Goal: Information Seeking & Learning: Find specific fact

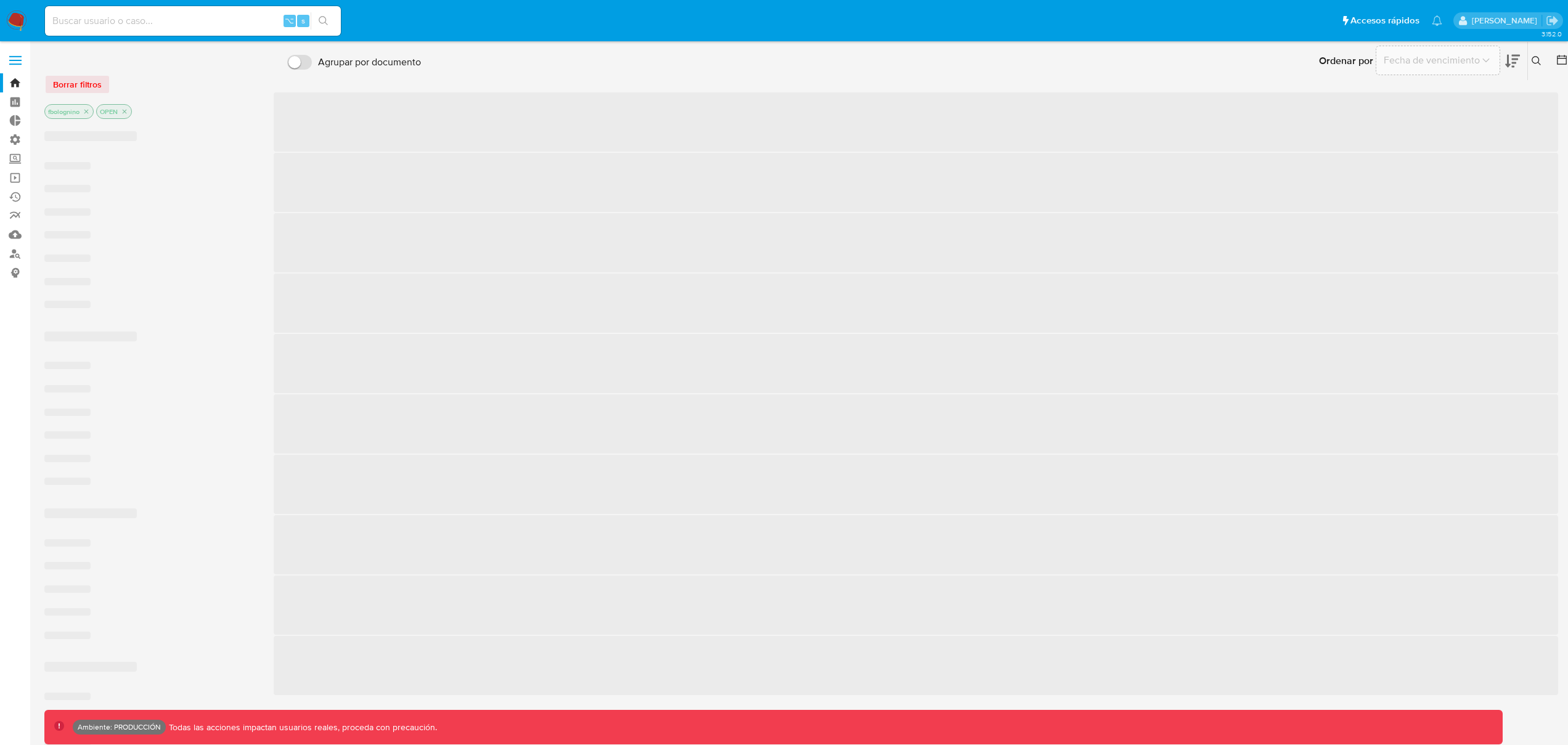
click at [104, 18] on input at bounding box center [193, 21] width 296 height 16
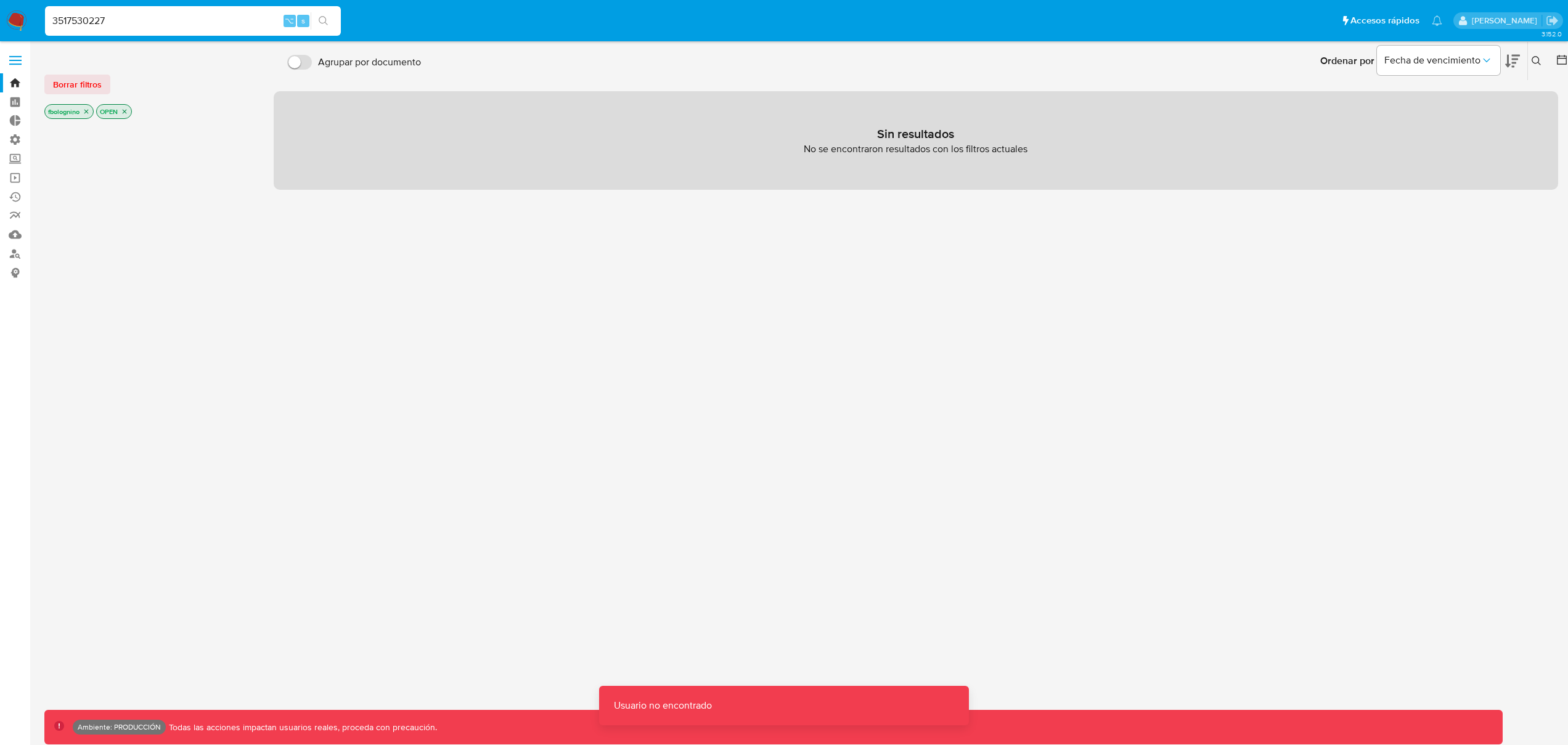
click at [319, 22] on icon "search-icon" at bounding box center [324, 21] width 10 height 10
click at [290, 22] on span "⌥" at bounding box center [289, 21] width 10 height 11
click at [303, 22] on span "s" at bounding box center [303, 21] width 4 height 11
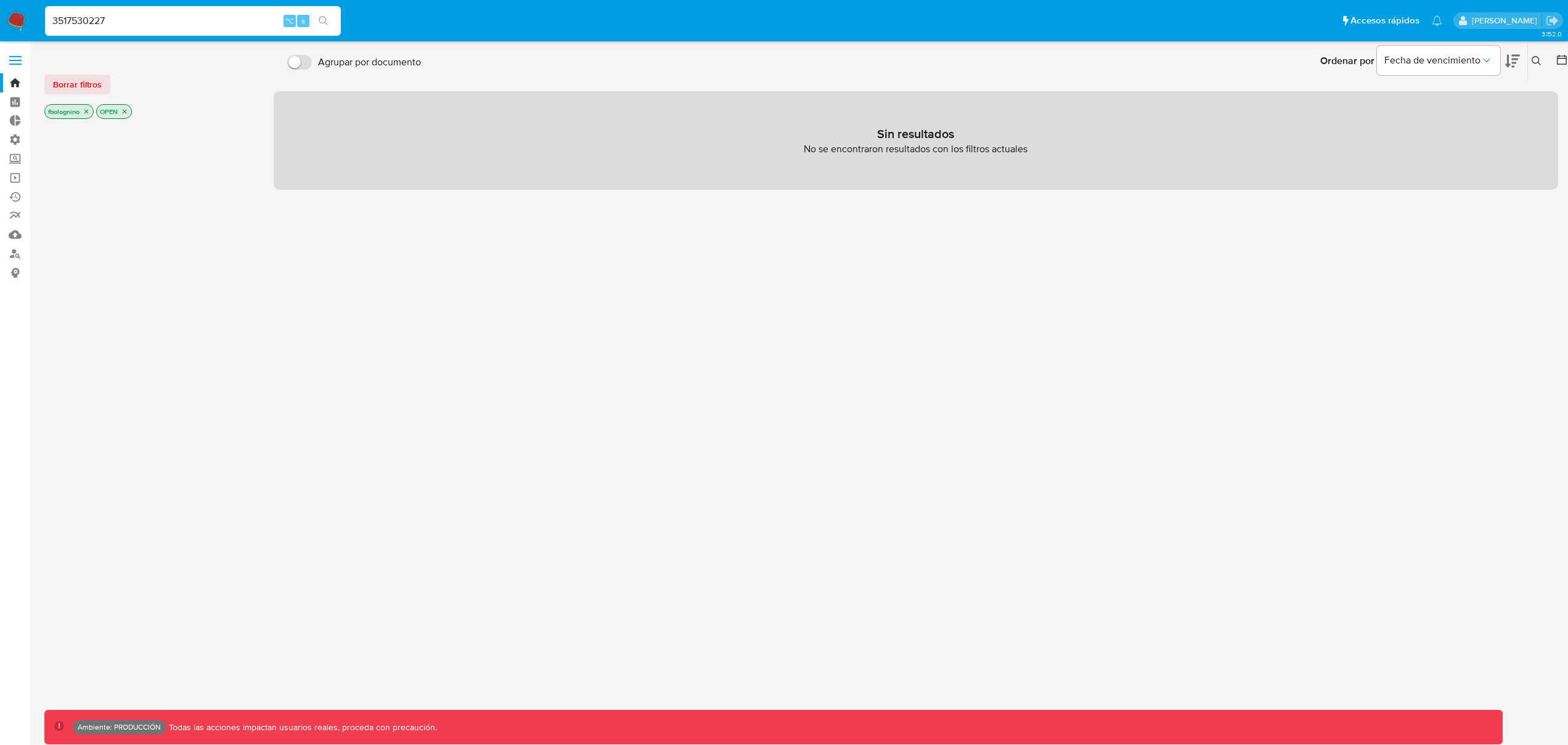
click at [149, 23] on input "3517530227" at bounding box center [193, 21] width 296 height 16
click at [54, 20] on input "3517530227" at bounding box center [193, 21] width 296 height 16
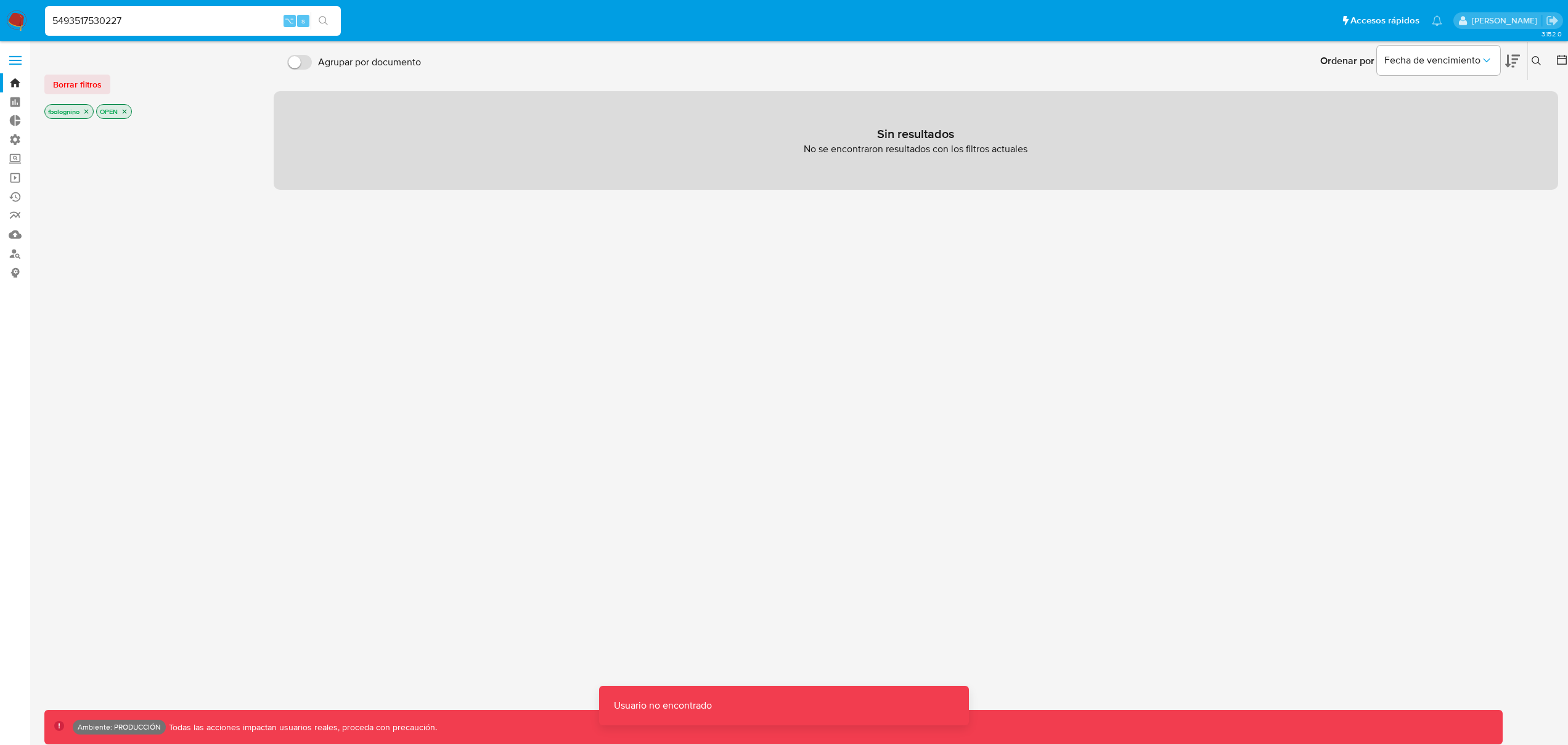
click at [284, 24] on div "⌥" at bounding box center [289, 21] width 12 height 12
click at [53, 21] on input "5493517530227" at bounding box center [193, 21] width 296 height 16
click at [159, 17] on input "+5493517530227" at bounding box center [193, 21] width 296 height 16
type input "+"
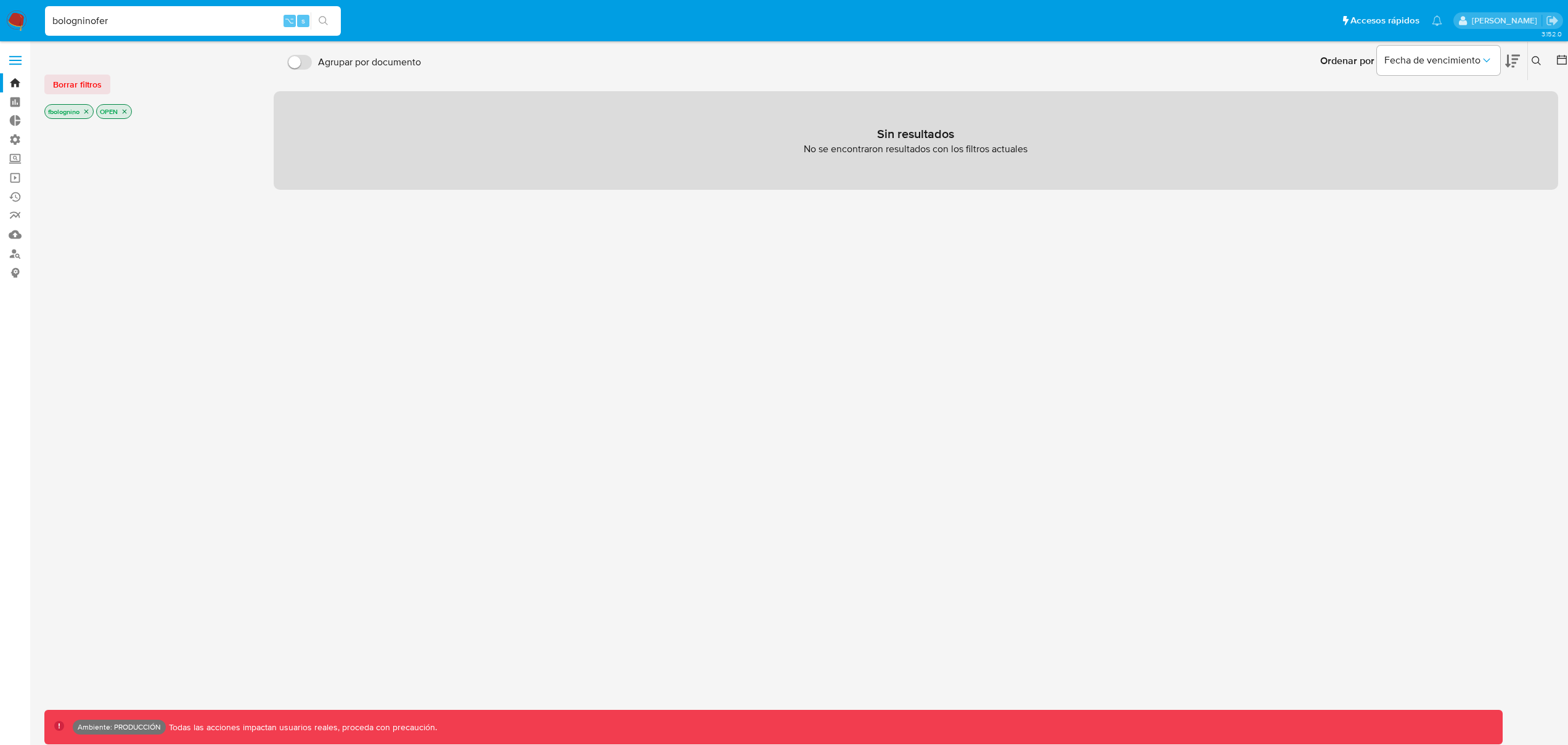
type input "bologninofer"
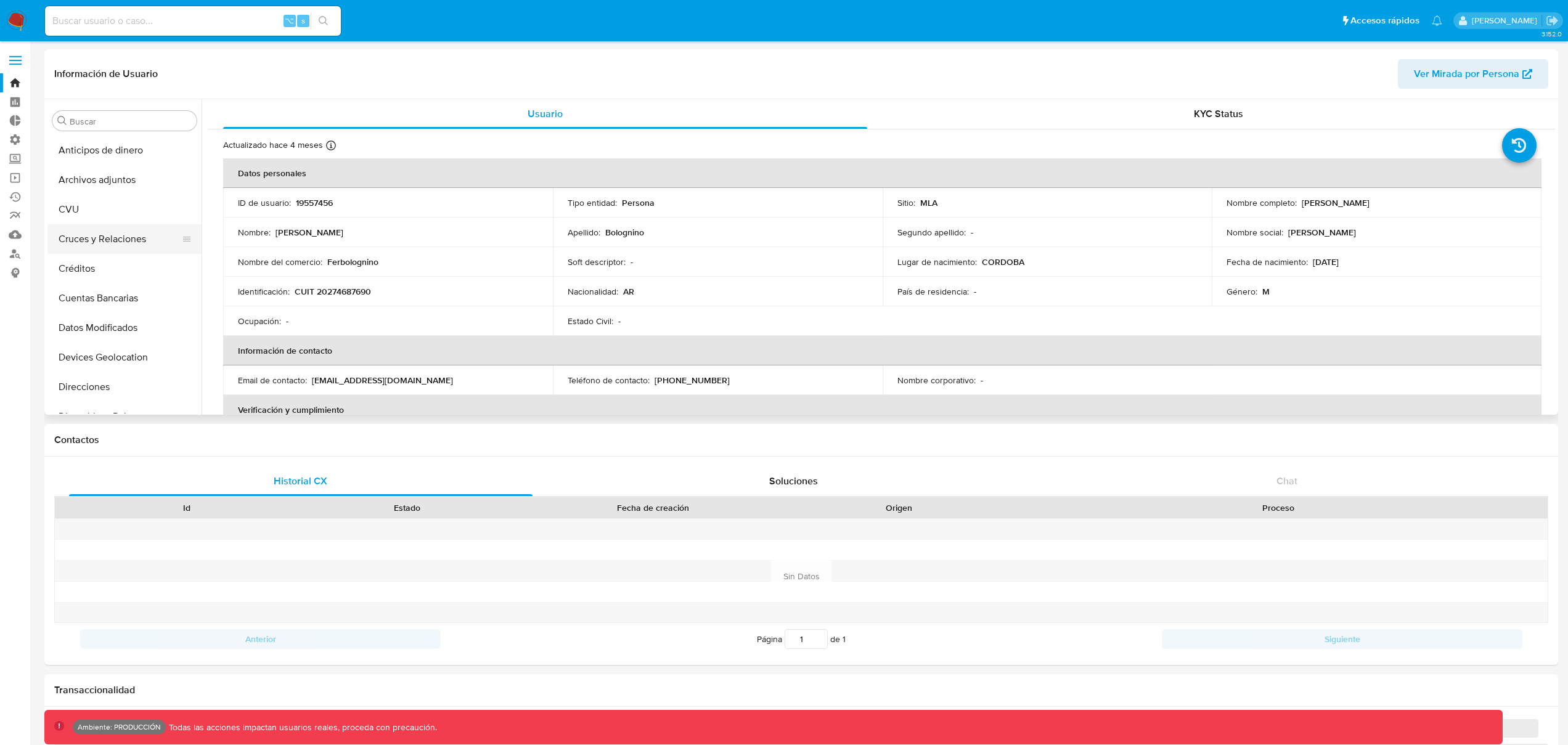
select select "10"
click at [335, 293] on p "CUIT 20274687690" at bounding box center [333, 292] width 76 height 11
copy p "20274687690"
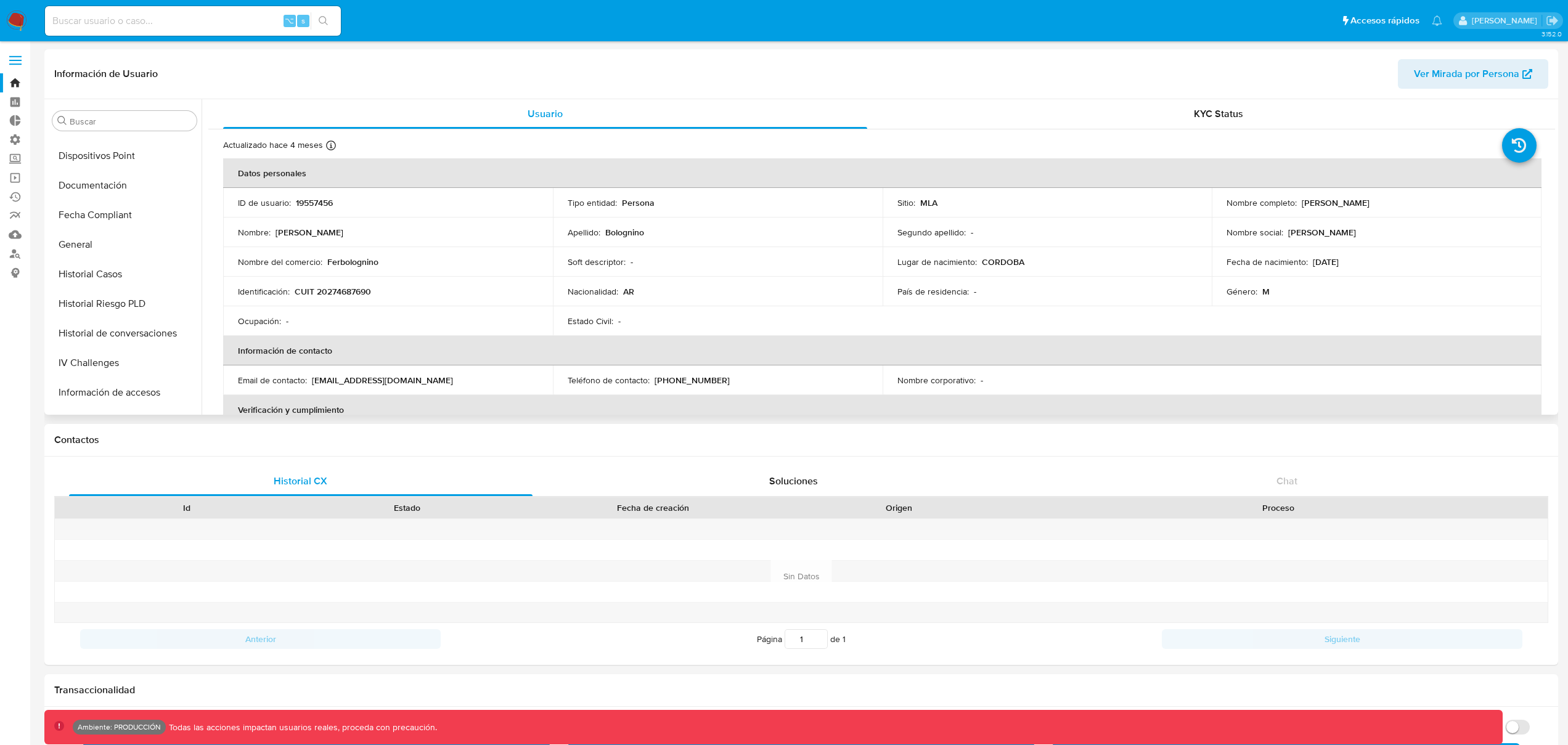
click at [717, 381] on div "Teléfono de contacto : (351) 7530227" at bounding box center [718, 381] width 301 height 11
drag, startPoint x: 651, startPoint y: 382, endPoint x: 746, endPoint y: 382, distance: 95.0
click at [746, 382] on div "Teléfono de contacto : (351) 7530227" at bounding box center [718, 381] width 301 height 11
copy div "[PHONE_NUMBER]"
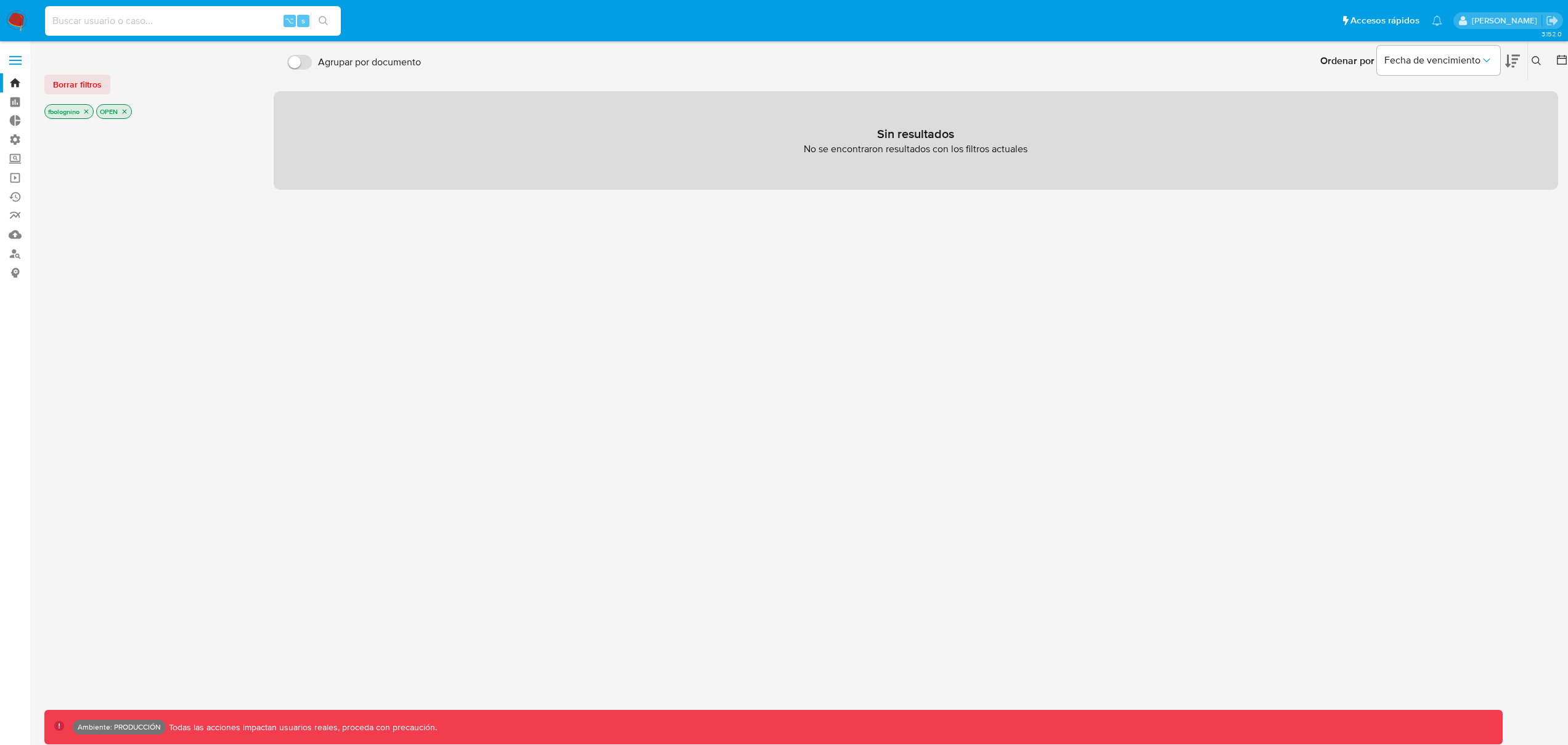
paste input "20274687690"
click at [127, 15] on input "20274687690" at bounding box center [193, 21] width 296 height 16
paste input "[PHONE_NUMBER]"
type input "[PHONE_NUMBER]"
